Goal: Information Seeking & Learning: Understand process/instructions

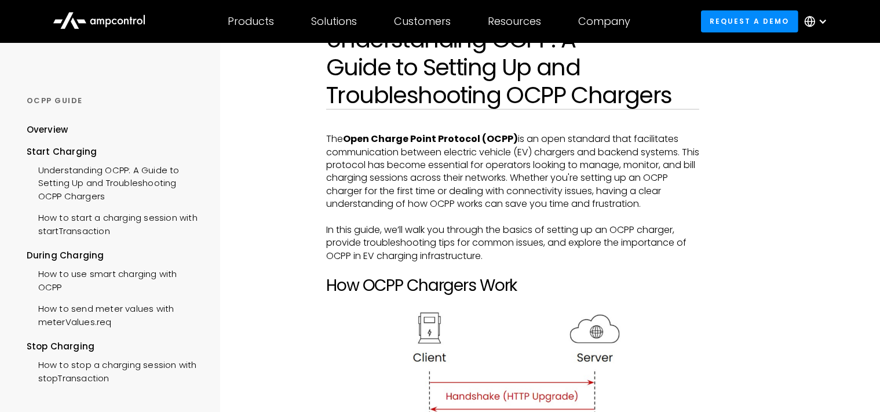
scroll to position [96, 0]
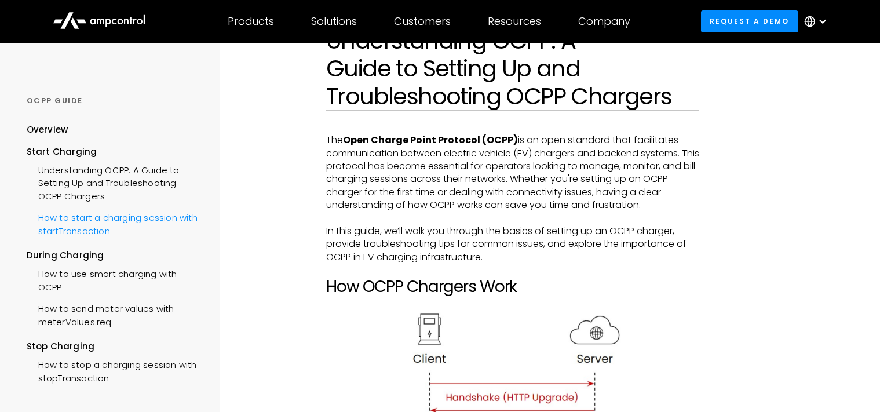
click at [145, 220] on div "How to start a charging session with startTransaction" at bounding box center [115, 223] width 176 height 35
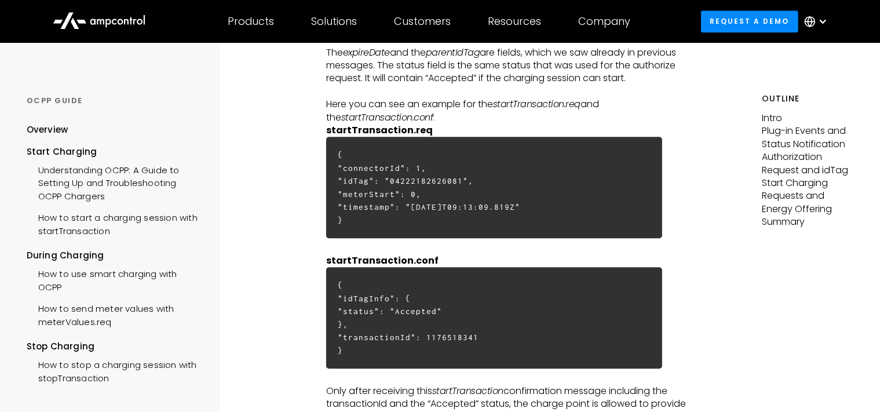
scroll to position [2709, 0]
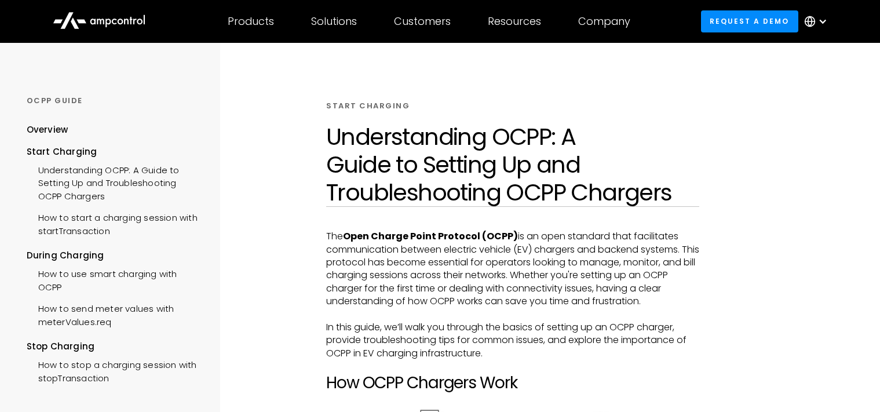
scroll to position [96, 0]
